Goal: Information Seeking & Learning: Learn about a topic

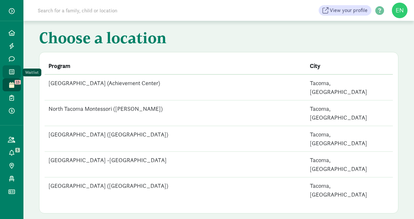
drag, startPoint x: 0, startPoint y: 0, endPoint x: 9, endPoint y: 71, distance: 71.7
click at [9, 71] on icon at bounding box center [11, 72] width 5 height 6
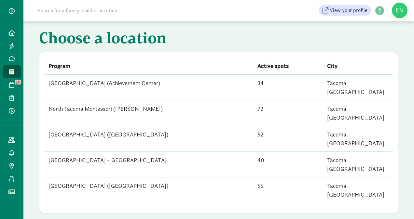
click at [176, 126] on td "[GEOGRAPHIC_DATA] ([GEOGRAPHIC_DATA])" at bounding box center [149, 139] width 209 height 26
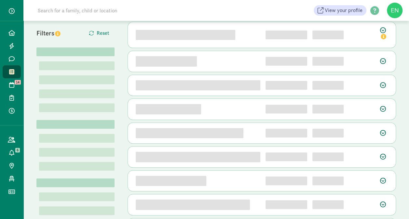
scroll to position [19, 0]
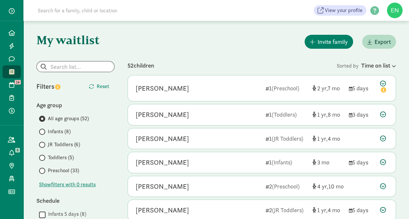
click at [60, 144] on span "JR Toddlers (6)" at bounding box center [64, 145] width 32 height 8
click at [43, 144] on input "JR Toddlers (6)" at bounding box center [41, 145] width 4 height 4
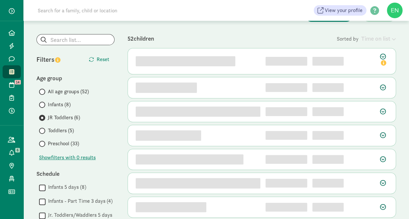
scroll to position [45, 0]
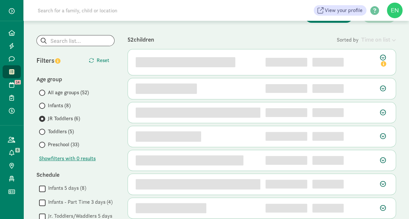
click at [278, 54] on div "j4ut3w7y60wvyru6rvvw undefined 1" at bounding box center [262, 62] width 268 height 26
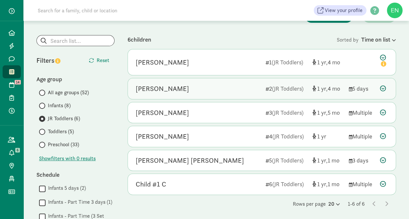
click at [273, 92] on div "2 (JR Toddlers)" at bounding box center [286, 88] width 42 height 9
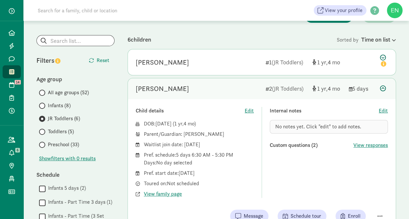
scroll to position [106, 0]
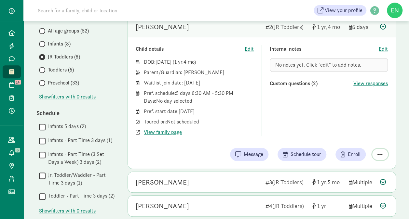
click at [377, 154] on span "button" at bounding box center [379, 155] width 5 height 6
click at [359, 138] on div "Remove from list" at bounding box center [357, 138] width 50 height 8
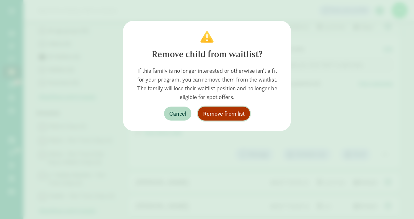
click at [219, 116] on span "Remove from list" at bounding box center [224, 113] width 42 height 9
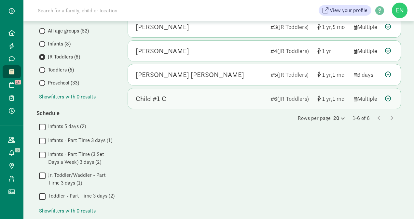
click at [209, 98] on div "Child #1 C" at bounding box center [200, 99] width 129 height 10
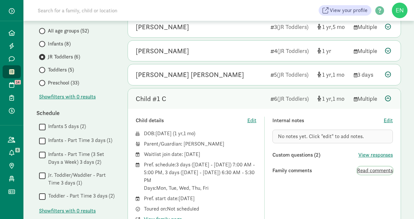
click at [376, 169] on span "Read comments" at bounding box center [375, 171] width 36 height 8
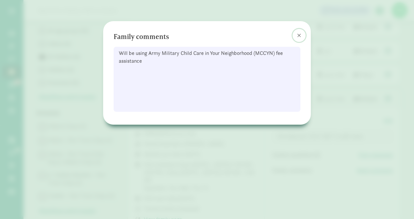
click at [298, 34] on span at bounding box center [299, 35] width 4 height 5
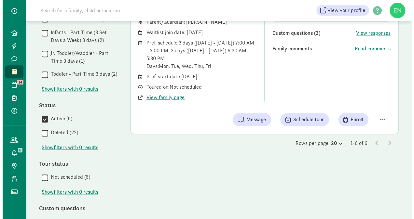
scroll to position [228, 0]
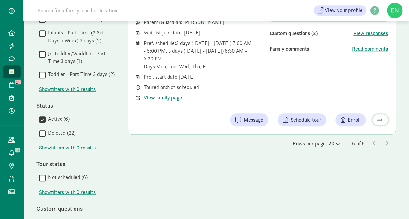
click at [380, 121] on span "button" at bounding box center [379, 120] width 5 height 6
click at [359, 101] on div "Remove from list" at bounding box center [357, 103] width 50 height 8
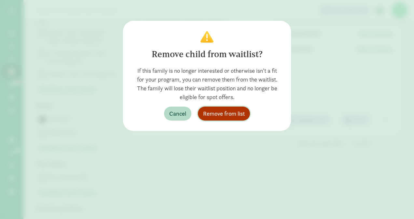
click at [232, 116] on span "Remove from list" at bounding box center [224, 113] width 42 height 9
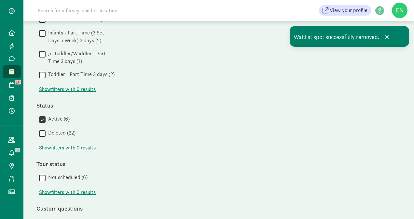
click at [14, 70] on span at bounding box center [11, 72] width 7 height 6
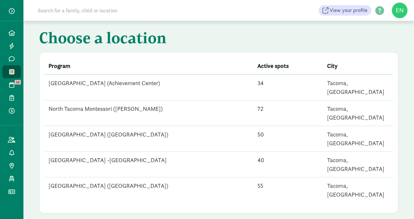
click at [279, 63] on div "Choose a location Program Active spots City [GEOGRAPHIC_DATA] (Achievement Cent…" at bounding box center [218, 120] width 390 height 198
click at [120, 126] on td "[GEOGRAPHIC_DATA] ([GEOGRAPHIC_DATA])" at bounding box center [149, 139] width 209 height 26
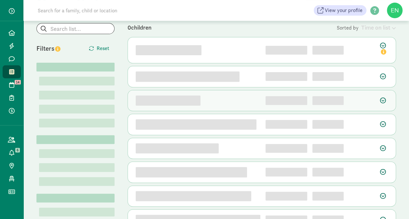
scroll to position [57, 0]
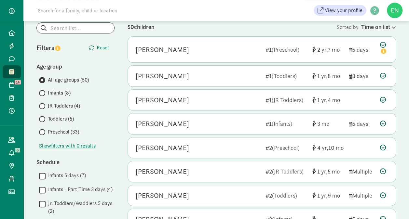
click at [47, 122] on label "Toddlers (5)" at bounding box center [76, 119] width 75 height 8
click at [43, 121] on input "Toddlers (5)" at bounding box center [41, 119] width 4 height 4
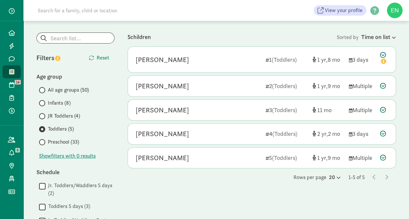
scroll to position [47, 0]
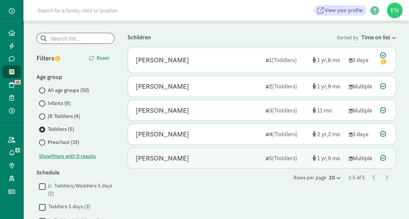
click at [235, 153] on div "[PERSON_NAME]" at bounding box center [198, 158] width 125 height 10
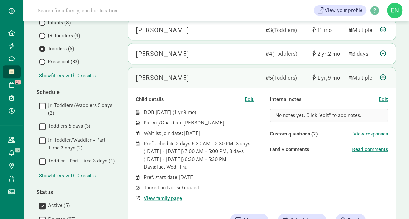
scroll to position [141, 0]
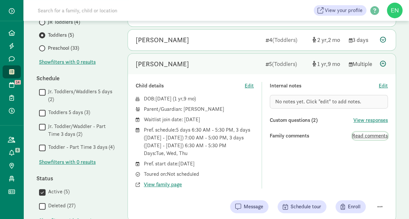
click at [358, 137] on span "Read comments" at bounding box center [370, 136] width 36 height 8
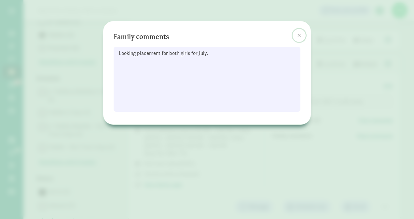
click at [295, 34] on button at bounding box center [298, 35] width 13 height 13
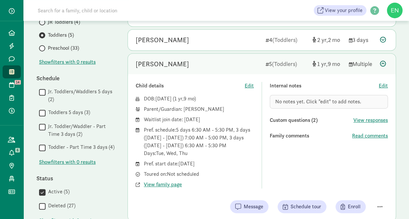
click at [172, 189] on div "Child details Edit DOB: Nov 1, 2023 ( 1 9 ) Parent/Guardian: Ana Meyer Waitlist…" at bounding box center [262, 147] width 268 height 147
click at [169, 185] on span "View family page" at bounding box center [163, 185] width 38 height 8
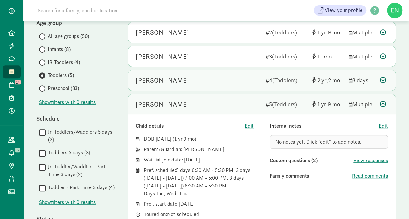
click at [207, 83] on div "Finley Ignacio" at bounding box center [198, 80] width 125 height 10
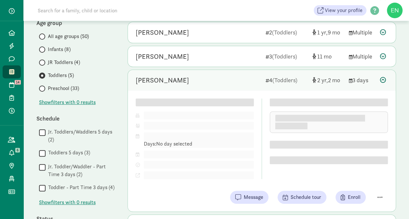
scroll to position [23, 0]
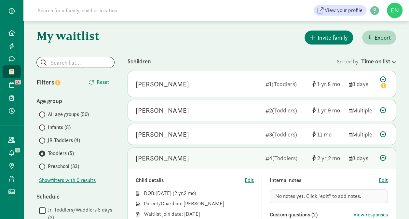
click at [63, 136] on div "All age groups (50) Infants (8) JR Toddlers (4) Toddlers (5) Preschool (33)" at bounding box center [75, 141] width 78 height 60
click at [63, 138] on span "JR Toddlers (4)" at bounding box center [64, 141] width 32 height 8
click at [43, 139] on input "JR Toddlers (4)" at bounding box center [41, 141] width 4 height 4
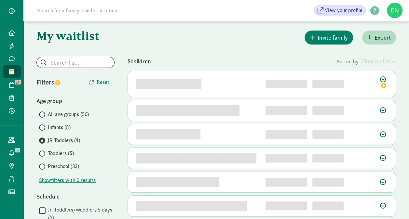
scroll to position [0, 0]
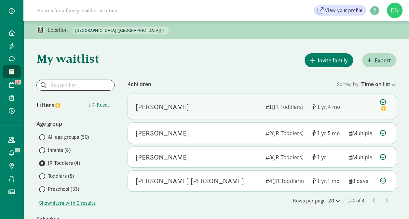
click at [271, 111] on div "1 (JR Toddlers)" at bounding box center [286, 106] width 42 height 9
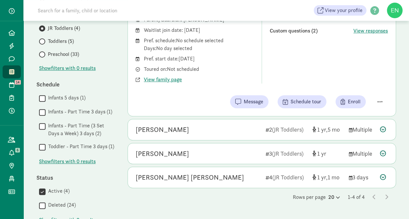
scroll to position [157, 0]
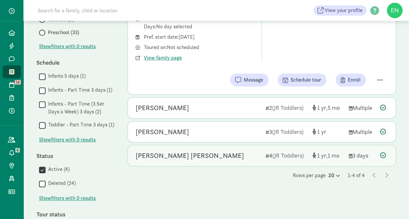
click at [258, 151] on div "Bowen Renner-Ko" at bounding box center [198, 156] width 125 height 10
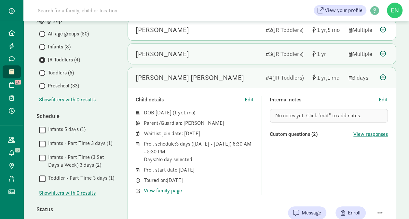
scroll to position [54, 0]
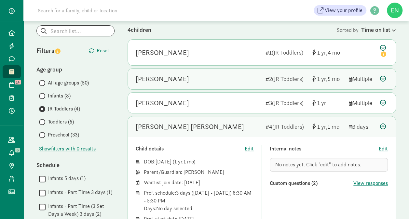
click at [223, 76] on div "[PERSON_NAME]" at bounding box center [198, 79] width 125 height 10
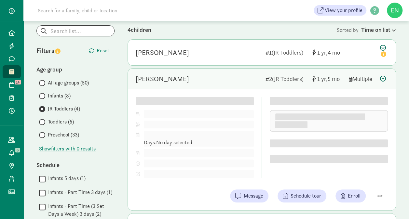
scroll to position [114, 0]
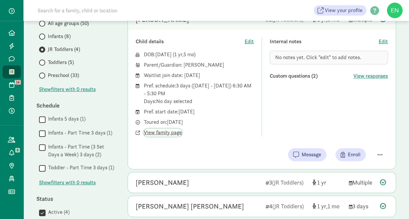
click at [173, 131] on span "View family page" at bounding box center [163, 133] width 38 height 8
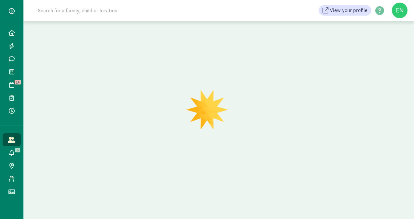
click at [133, 16] on input at bounding box center [125, 10] width 182 height 13
click at [313, 46] on div at bounding box center [218, 120] width 390 height 198
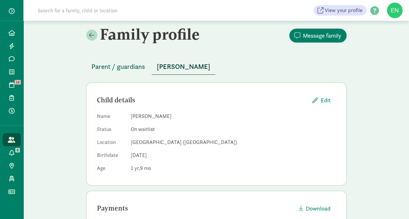
scroll to position [1, 0]
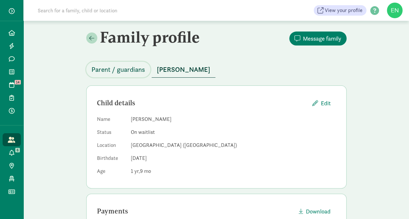
click at [131, 71] on span "Parent / guardians" at bounding box center [118, 69] width 54 height 10
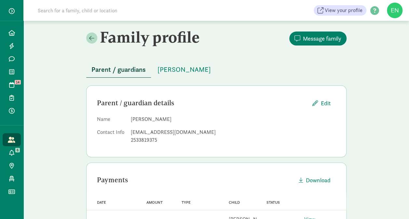
click at [153, 131] on div "akve.77@gmail.com" at bounding box center [233, 132] width 205 height 8
copy dd "akve.77@gmail.com"
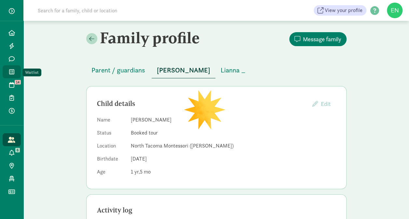
click at [11, 73] on icon at bounding box center [11, 72] width 5 height 6
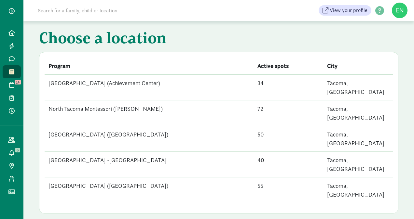
click at [147, 126] on td "North Tacoma Montessori Center (34th Street)" at bounding box center [149, 139] width 209 height 26
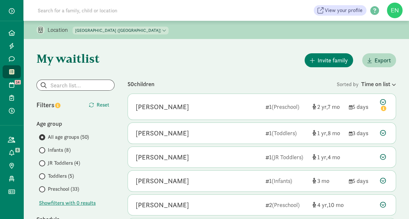
click at [67, 152] on span "Infants (8)" at bounding box center [59, 150] width 23 height 8
click at [43, 152] on input "Infants (8)" at bounding box center [41, 150] width 4 height 4
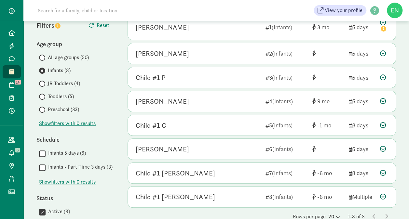
scroll to position [89, 0]
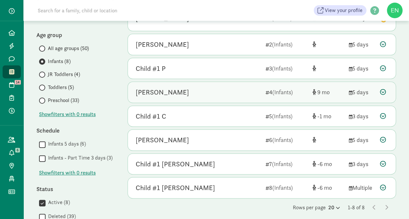
click at [244, 92] on div "Leonardo Liy" at bounding box center [198, 92] width 125 height 10
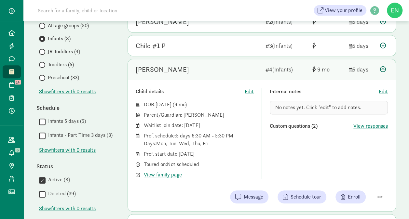
scroll to position [0, 0]
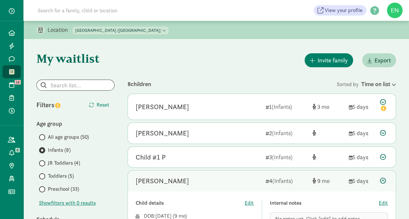
click at [137, 29] on select "North Tacoma Montessori Center (Achievement Center) North Tacoma Montessori (Pr…" at bounding box center [121, 31] width 96 height 8
click at [73, 27] on select "North Tacoma Montessori Center (Achievement Center) North Tacoma Montessori (Pr…" at bounding box center [121, 31] width 96 height 8
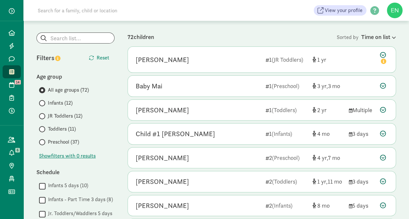
scroll to position [46, 0]
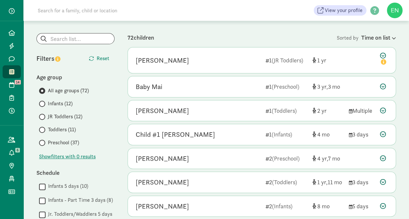
click at [78, 119] on span "JR Toddlers (12)" at bounding box center [65, 117] width 34 height 8
click at [43, 119] on input "JR Toddlers (12)" at bounding box center [41, 117] width 4 height 4
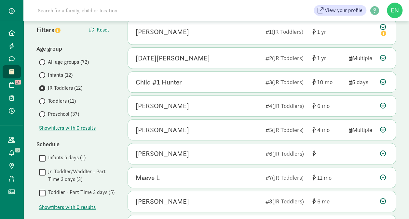
scroll to position [60, 0]
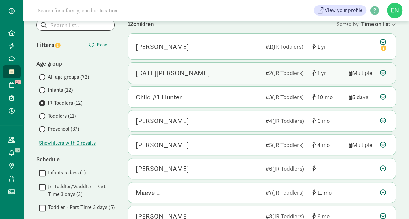
click at [204, 77] on div "Noel VanWagner" at bounding box center [198, 73] width 125 height 10
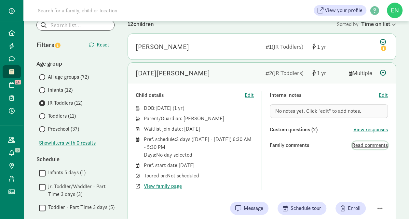
click at [357, 144] on span "Read comments" at bounding box center [370, 145] width 36 height 8
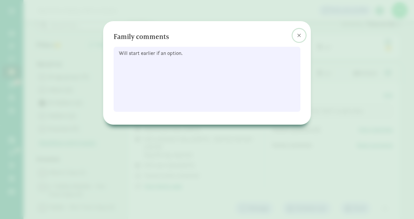
click at [298, 36] on span at bounding box center [299, 35] width 4 height 5
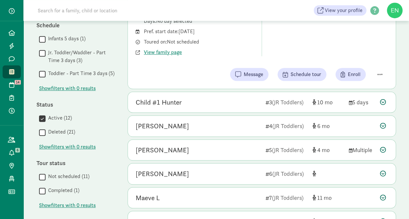
scroll to position [194, 0]
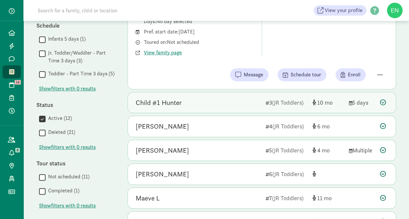
click at [287, 109] on div "Child #1 Hunter 3 (JR Toddlers) 10 5 days" at bounding box center [262, 102] width 268 height 21
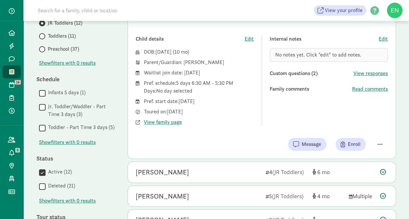
scroll to position [130, 0]
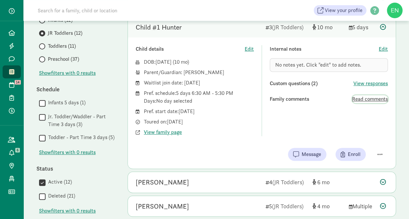
click at [360, 99] on span "Read comments" at bounding box center [370, 99] width 36 height 8
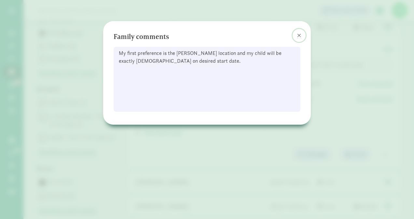
click at [295, 36] on button at bounding box center [298, 35] width 13 height 13
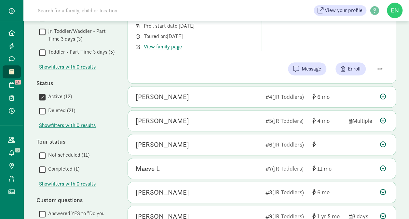
scroll to position [213, 0]
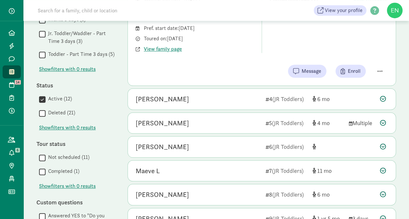
click at [252, 109] on div "Nejla Alshawaf 1 (JR Toddlers) 1 Child details Edit DOB: Jul 18, 2024 ( 1 ) Par…" at bounding box center [261, 90] width 268 height 421
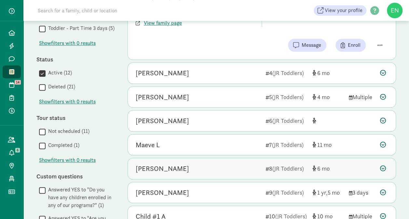
scroll to position [295, 0]
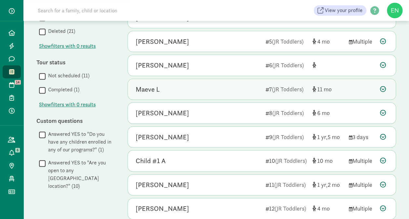
click at [268, 92] on div "Maeve L 7 (JR Toddlers) 11" at bounding box center [262, 89] width 268 height 21
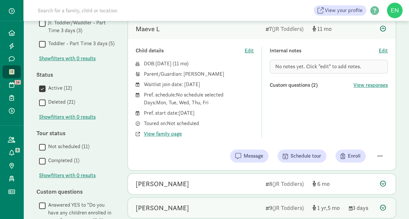
scroll to position [224, 0]
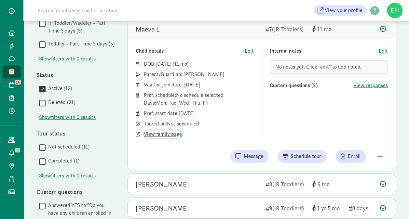
click at [159, 131] on span "View family page" at bounding box center [163, 134] width 38 height 8
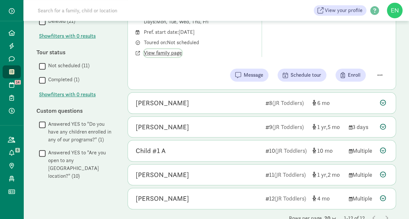
scroll to position [305, 0]
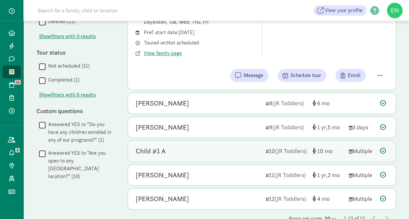
click at [199, 152] on div "Child #1 A" at bounding box center [198, 151] width 125 height 10
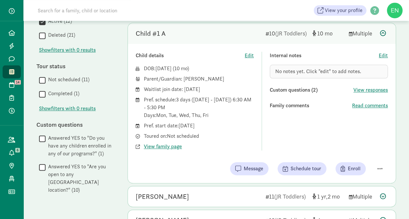
scroll to position [280, 0]
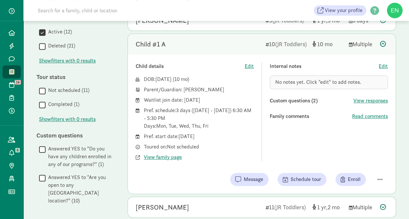
click at [360, 109] on div "Internal notes Edit No notes yet. Click "edit" to add notes. Custom questions (…" at bounding box center [329, 111] width 118 height 99
click at [360, 114] on span "Read comments" at bounding box center [370, 117] width 36 height 8
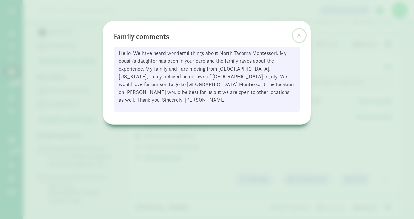
click at [294, 35] on button at bounding box center [298, 35] width 13 height 13
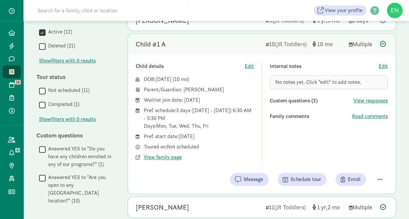
scroll to position [236, 0]
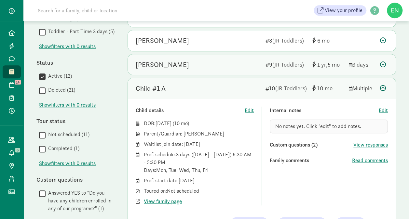
click at [252, 61] on div "Hazel Hertenstein" at bounding box center [198, 65] width 125 height 10
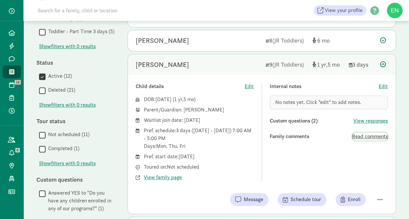
click at [368, 134] on span "Read comments" at bounding box center [370, 137] width 36 height 8
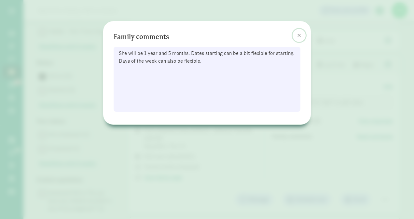
click at [302, 34] on button at bounding box center [298, 35] width 13 height 13
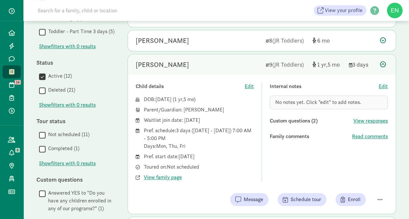
scroll to position [326, 0]
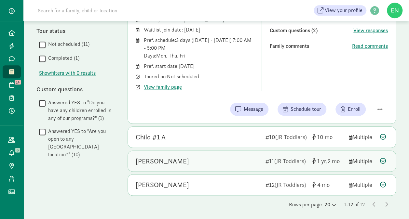
click at [222, 153] on div "Kira Boss 11 (JR Toddlers) 1 2 Multiple" at bounding box center [262, 161] width 268 height 21
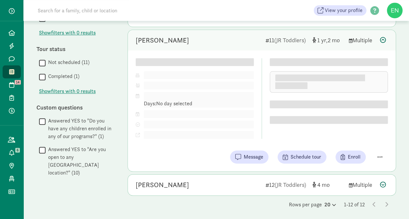
scroll to position [310, 0]
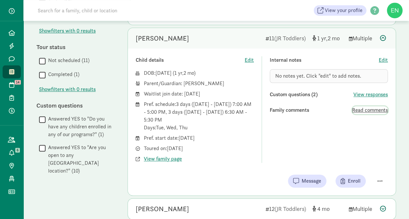
click at [364, 108] on span "Read comments" at bounding box center [370, 110] width 36 height 8
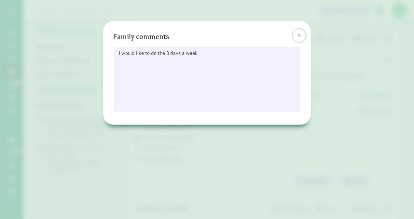
click at [302, 31] on button at bounding box center [298, 35] width 13 height 13
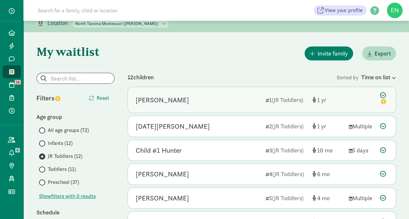
scroll to position [4, 0]
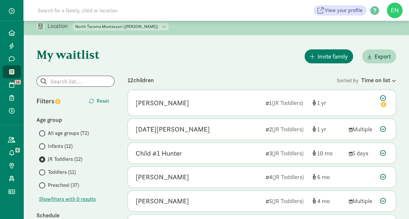
click at [69, 173] on span "Toddlers (11)" at bounding box center [62, 172] width 28 height 8
click at [43, 173] on input "Toddlers (11)" at bounding box center [41, 172] width 4 height 4
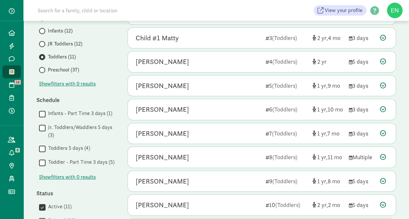
scroll to position [121, 0]
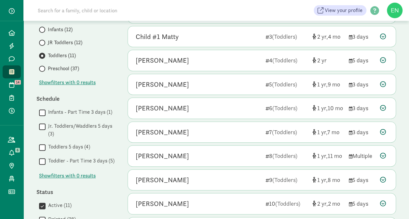
drag, startPoint x: 223, startPoint y: 79, endPoint x: 228, endPoint y: 25, distance: 54.6
click at [228, 25] on div "Baby Espinosa 1 (Toddlers) 2 Multiple Child details Edit DOB: Jul 19, 2023 ( 2 …" at bounding box center [261, 105] width 268 height 265
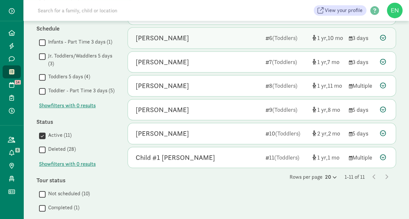
scroll to position [191, 0]
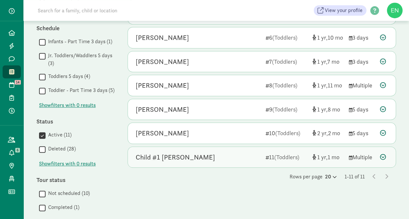
click at [253, 156] on div "Child #1 Goldberg" at bounding box center [198, 157] width 125 height 10
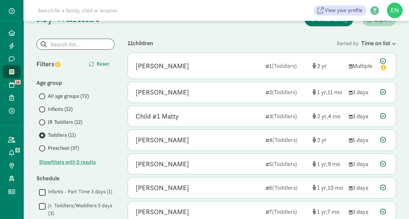
scroll to position [0, 0]
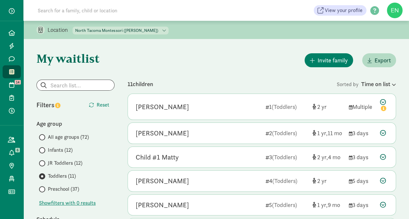
click at [121, 28] on select "North Tacoma Montessori Center (Achievement Center) North Tacoma Montessori (Pr…" at bounding box center [121, 31] width 96 height 8
click at [73, 27] on select "North Tacoma Montessori Center (Achievement Center) North Tacoma Montessori (Pr…" at bounding box center [121, 31] width 96 height 8
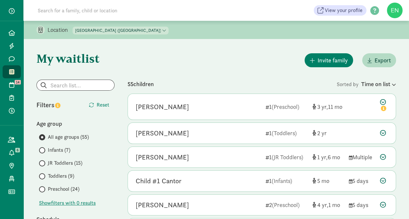
click at [62, 161] on span "JR Toddlers (15)" at bounding box center [65, 163] width 34 height 8
click at [43, 161] on input "JR Toddlers (15)" at bounding box center [41, 163] width 4 height 4
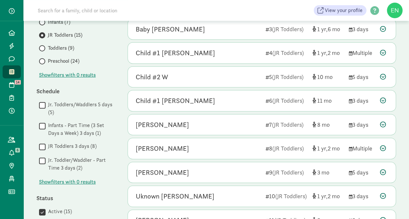
scroll to position [127, 0]
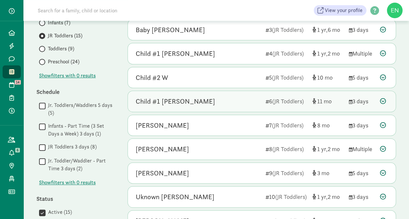
click at [142, 105] on div "Child #1 Stewart 6 (JR Toddlers) 11 3 days" at bounding box center [262, 101] width 268 height 21
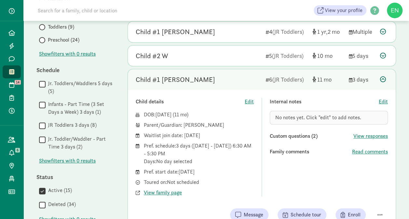
scroll to position [150, 0]
click at [361, 157] on div "Internal notes Edit No notes yet. Click "edit" to add notes. Custom questions (…" at bounding box center [329, 147] width 118 height 99
click at [364, 150] on span "Read comments" at bounding box center [370, 152] width 36 height 8
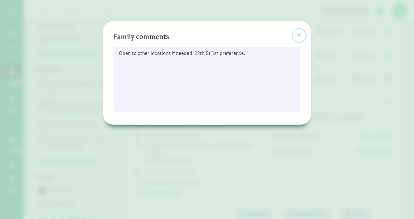
click at [297, 36] on span at bounding box center [299, 35] width 4 height 5
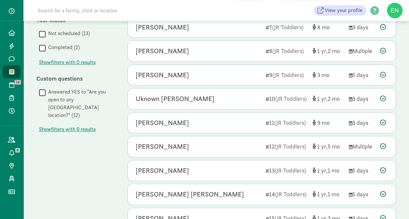
scroll to position [397, 0]
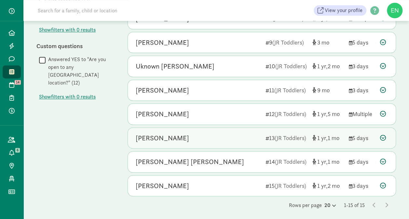
click at [252, 141] on div "Opal Rogers-Wilson 13 (JR Toddlers) 1 1 5 days" at bounding box center [262, 138] width 268 height 21
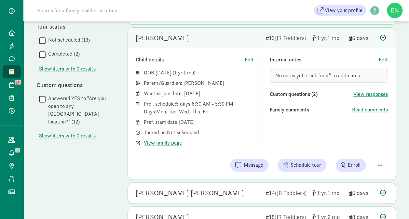
scroll to position [359, 0]
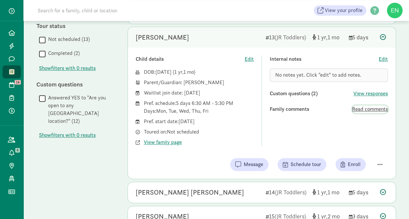
click at [359, 105] on span "Read comments" at bounding box center [370, 109] width 36 height 8
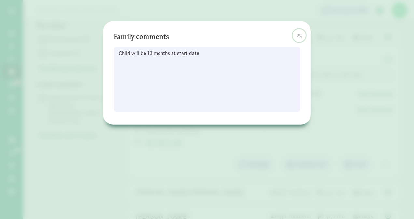
click at [298, 36] on span at bounding box center [299, 35] width 4 height 5
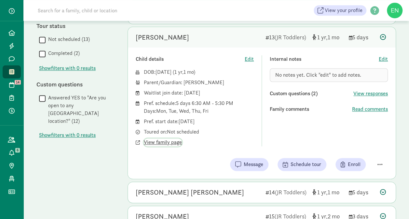
click at [155, 139] on span "View family page" at bounding box center [163, 143] width 38 height 8
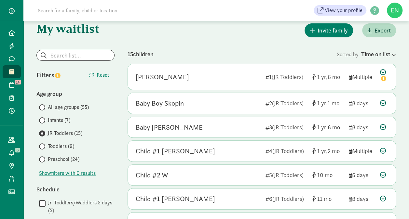
scroll to position [0, 0]
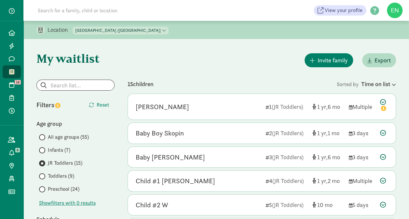
click at [141, 31] on select "North Tacoma Montessori Center (Achievement Center) North Tacoma Montessori (Pr…" at bounding box center [121, 31] width 96 height 8
select select "297045"
click at [73, 27] on select "North Tacoma Montessori Center (Achievement Center) North Tacoma Montessori (Pr…" at bounding box center [121, 31] width 96 height 8
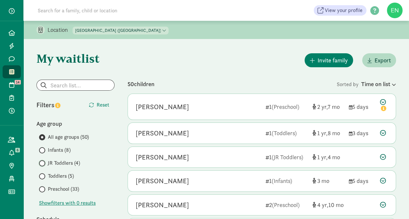
click at [43, 163] on input "JR Toddlers (4)" at bounding box center [41, 163] width 4 height 4
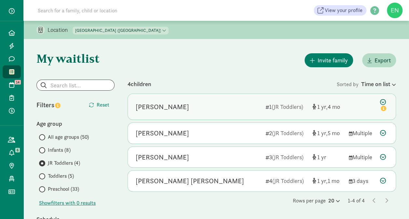
click at [226, 112] on div "[PERSON_NAME]" at bounding box center [198, 107] width 125 height 10
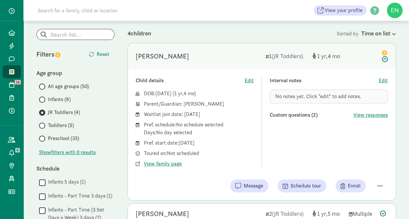
scroll to position [50, 0]
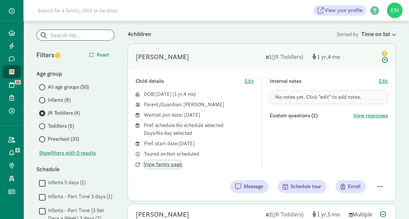
click at [164, 165] on span "View family page" at bounding box center [163, 165] width 38 height 8
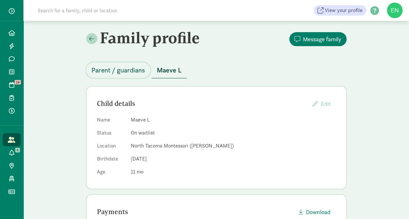
click at [134, 72] on span "Parent / guardians" at bounding box center [118, 70] width 54 height 10
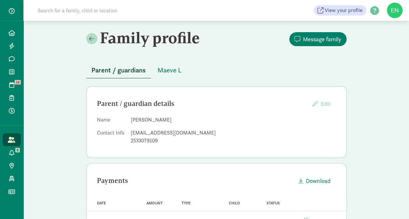
click at [159, 136] on div "[EMAIL_ADDRESS][DOMAIN_NAME]" at bounding box center [233, 133] width 205 height 8
drag, startPoint x: 159, startPoint y: 136, endPoint x: 145, endPoint y: 133, distance: 14.0
click at [145, 133] on div "[EMAIL_ADDRESS][DOMAIN_NAME]" at bounding box center [233, 133] width 205 height 8
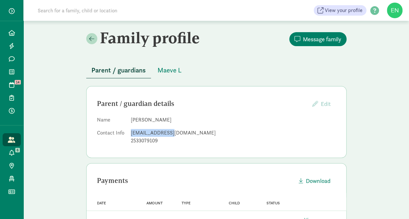
click at [145, 133] on div "[EMAIL_ADDRESS][DOMAIN_NAME]" at bounding box center [233, 133] width 205 height 8
copy dd "[EMAIL_ADDRESS][DOMAIN_NAME]"
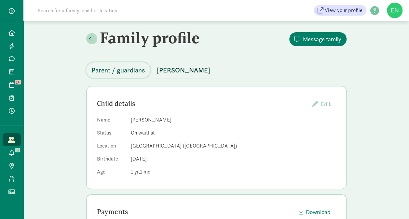
click at [136, 66] on span "Parent / guardians" at bounding box center [118, 70] width 54 height 10
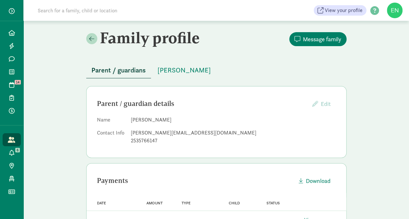
click at [151, 137] on div "2535766147" at bounding box center [233, 141] width 205 height 8
click at [152, 137] on div "2535766147" at bounding box center [233, 141] width 205 height 8
click at [150, 132] on div "[PERSON_NAME][EMAIL_ADDRESS][DOMAIN_NAME]" at bounding box center [233, 133] width 205 height 8
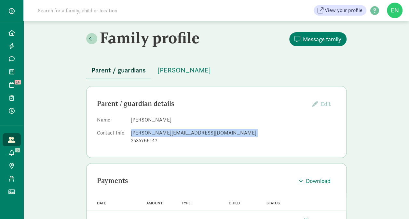
copy dd "[PERSON_NAME][EMAIL_ADDRESS][DOMAIN_NAME]"
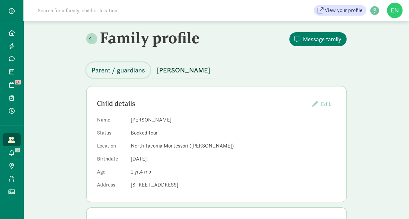
click at [125, 66] on span "Parent / guardians" at bounding box center [118, 70] width 54 height 10
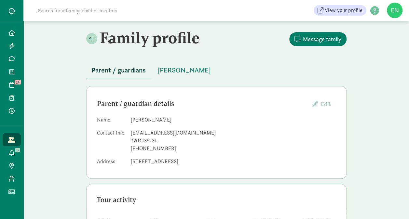
click at [154, 134] on div "[EMAIL_ADDRESS][DOMAIN_NAME]" at bounding box center [233, 133] width 205 height 8
copy dd "[EMAIL_ADDRESS][DOMAIN_NAME]"
